Goal: Find specific page/section: Find specific page/section

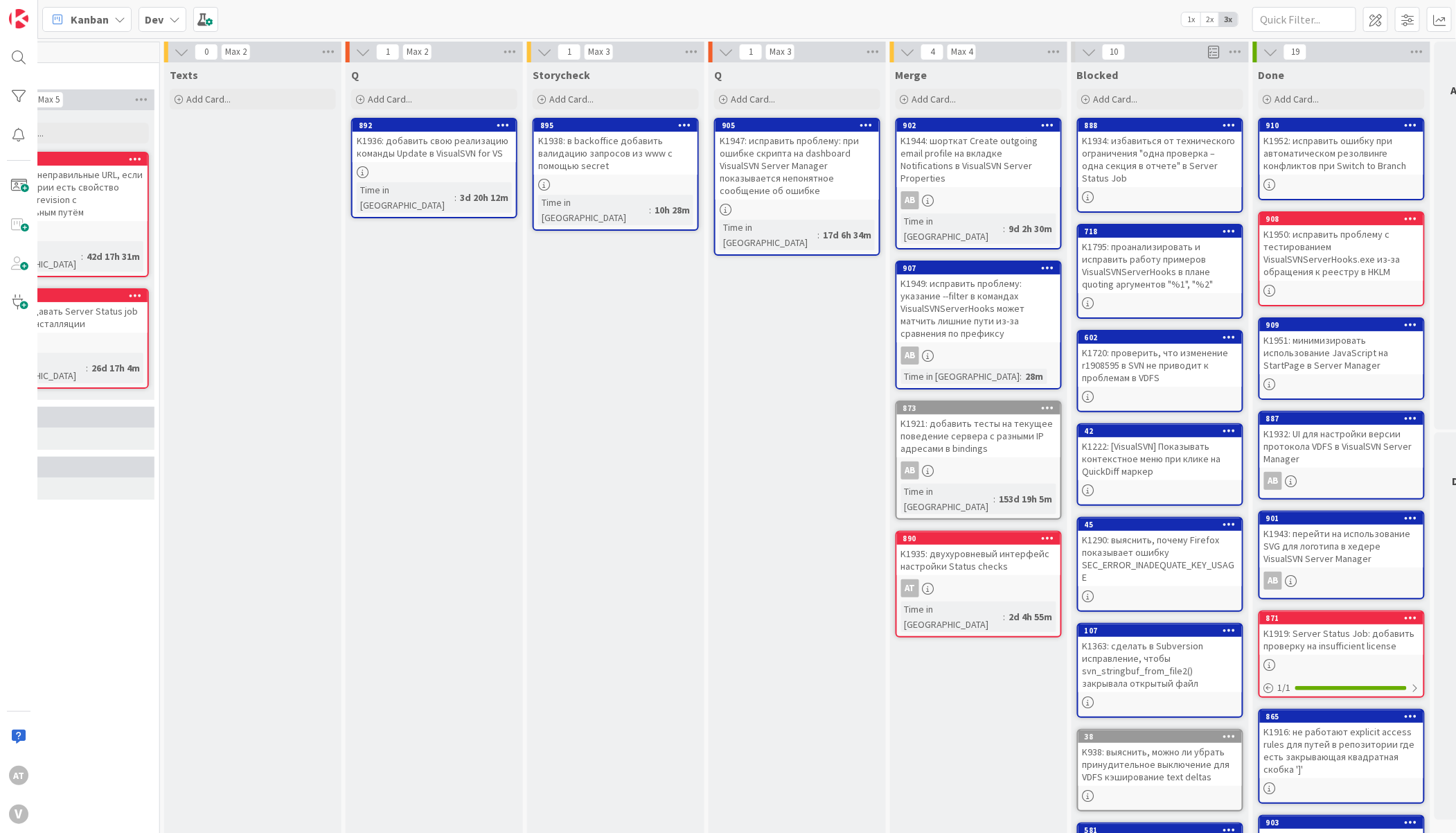
scroll to position [0, 604]
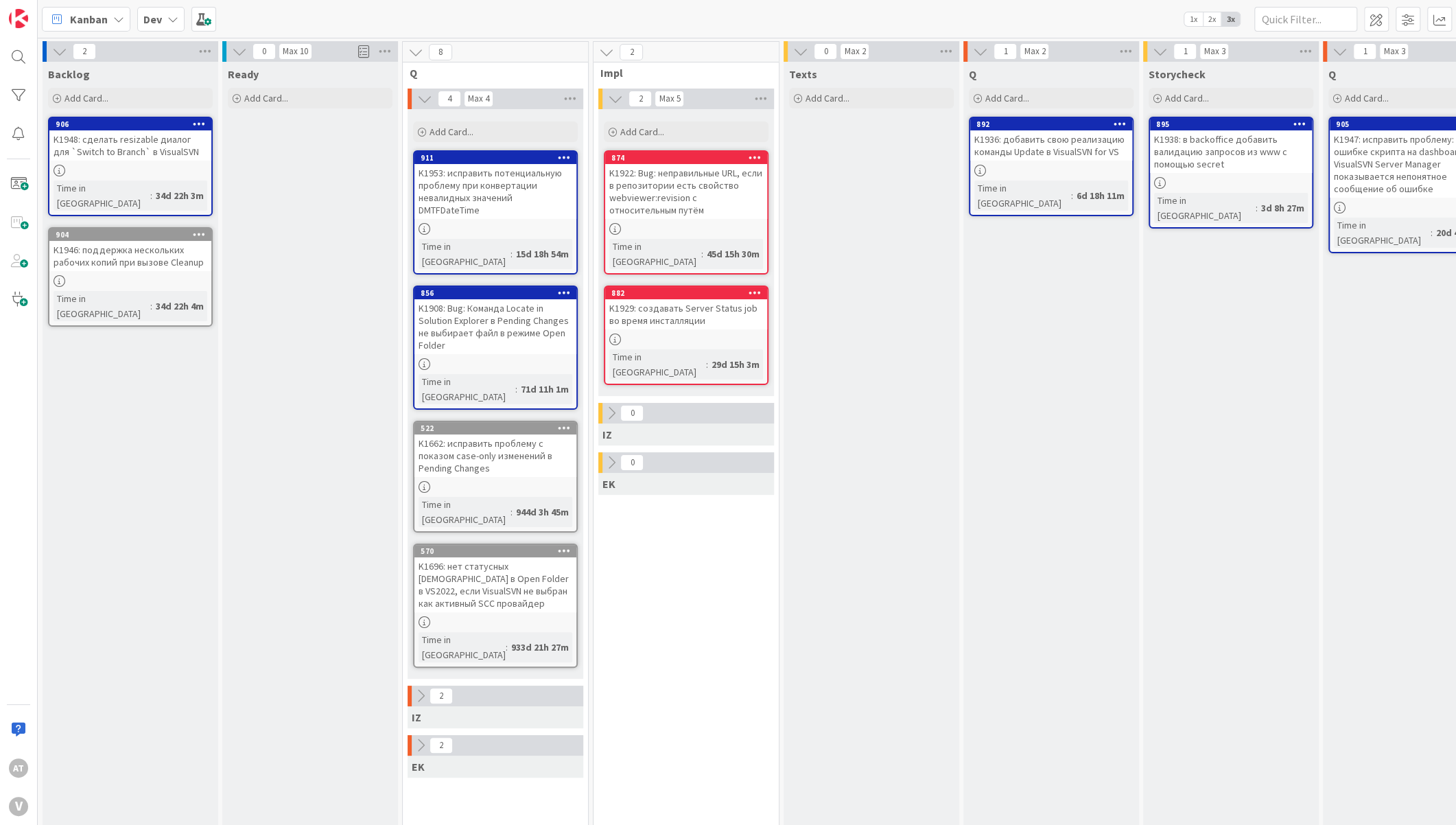
click at [427, 737] on icon at bounding box center [420, 745] width 15 height 15
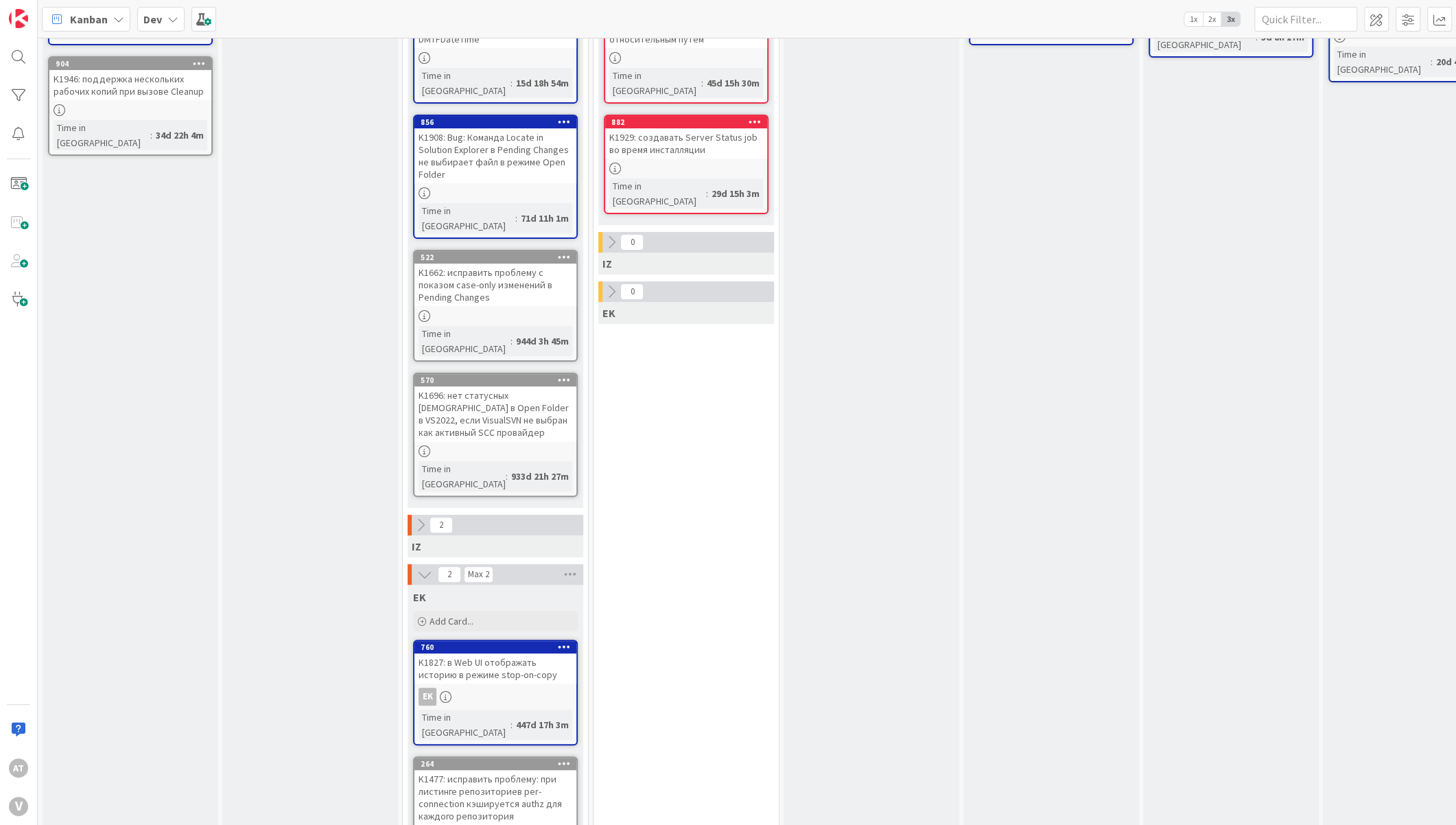
click at [457, 653] on div "K1827: в Web UI отображать историю в режиме stop-on-copy" at bounding box center [495, 667] width 162 height 30
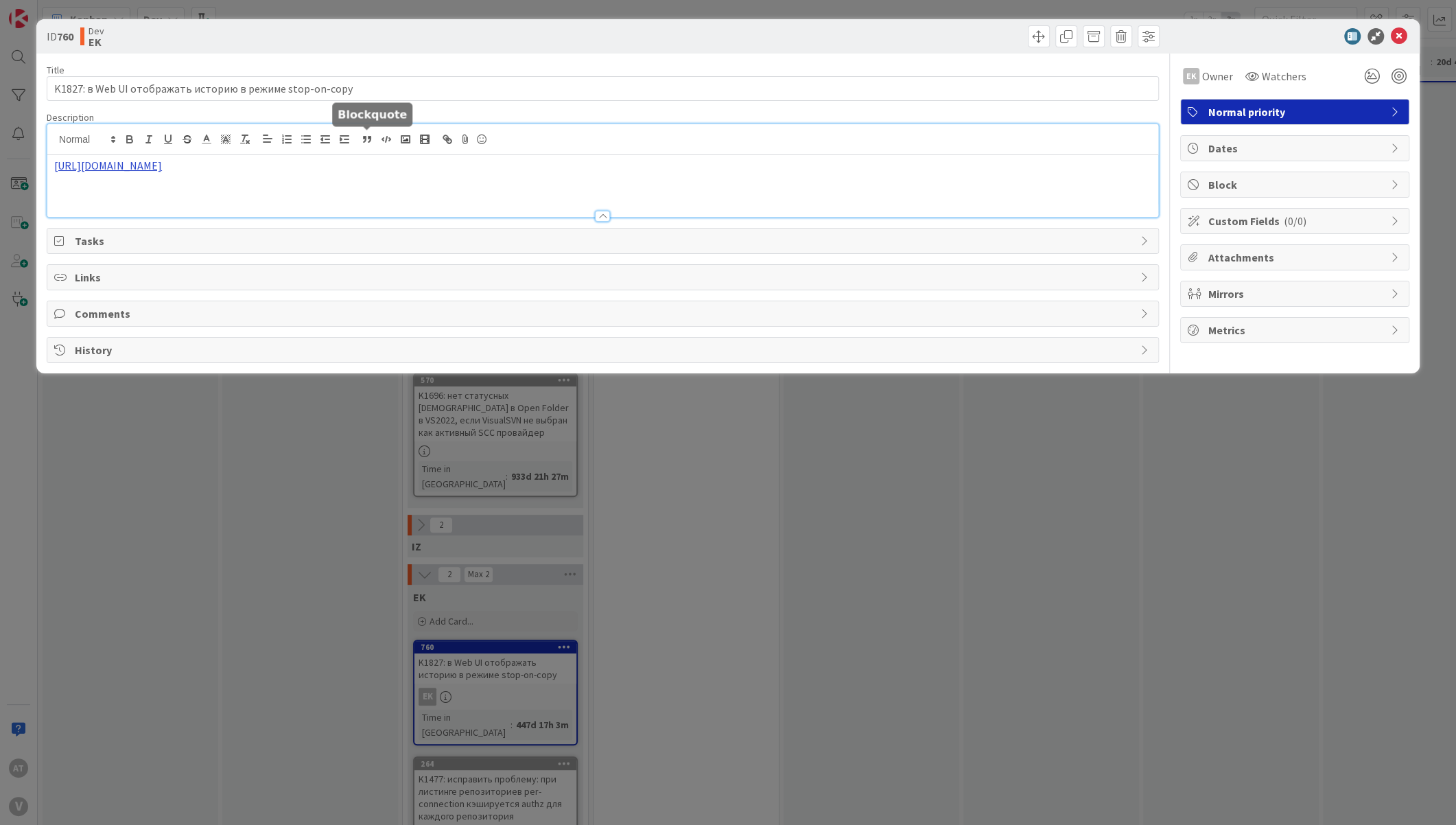
click at [372, 142] on div "https://docs.google.com/document/d/1Qw16SfNjqORMVpTMhkNAGQD71kaPfIJR5HOs5ZFzULE" at bounding box center [603, 170] width 1111 height 93
click at [283, 190] on link "https://docs.google.com/document/d/1Qw16SfNjqORMVpTMhkNAGQD71kaPfIJR5HOs5ZFzULE" at bounding box center [236, 192] width 94 height 18
click at [346, 586] on div "ID 760 Dev EK Title 56 / 128 K1827: в Web UI отображать историю в режиме stop-o…" at bounding box center [728, 412] width 1456 height 825
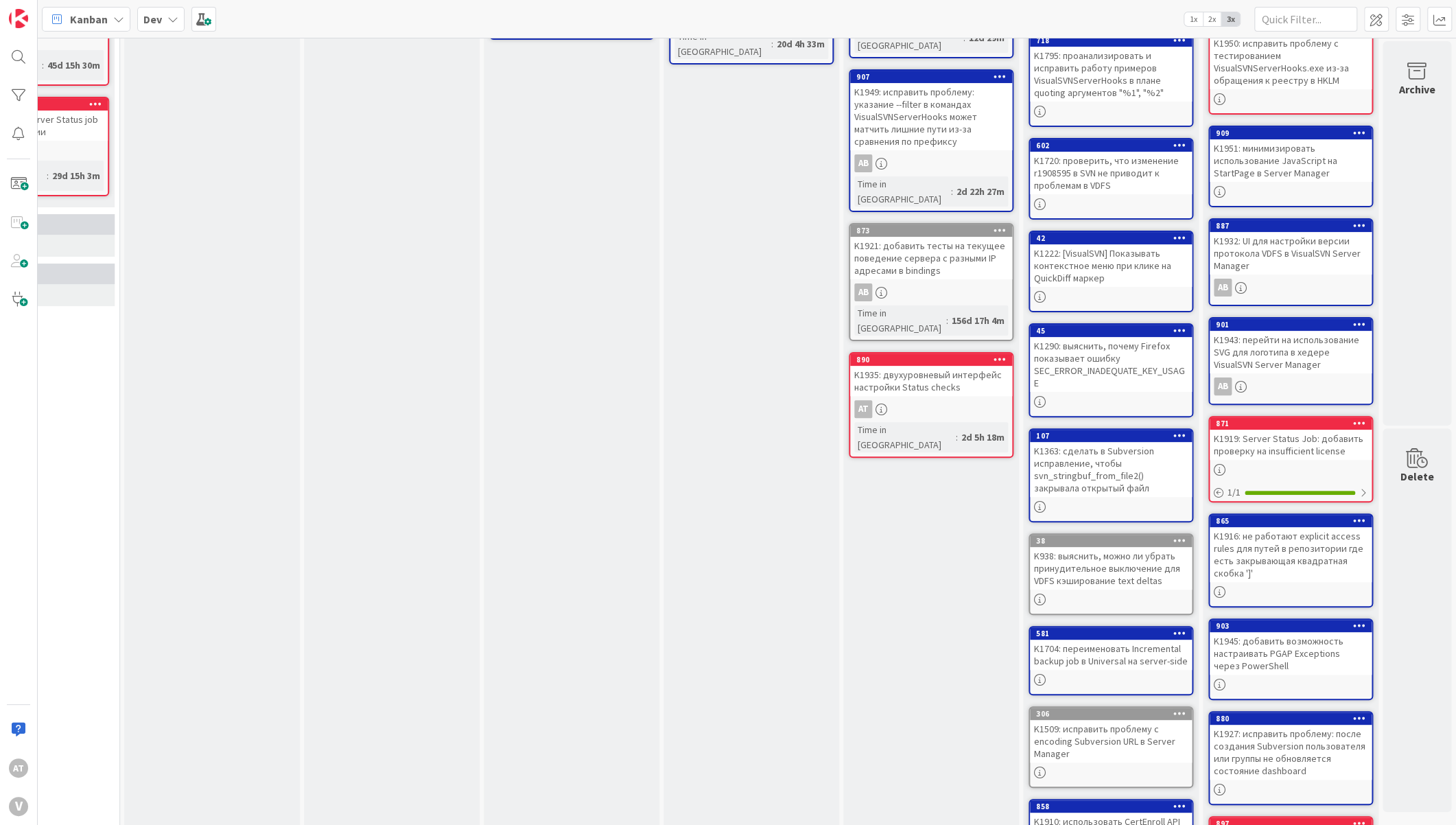
scroll to position [0, 672]
